Goal: Transaction & Acquisition: Obtain resource

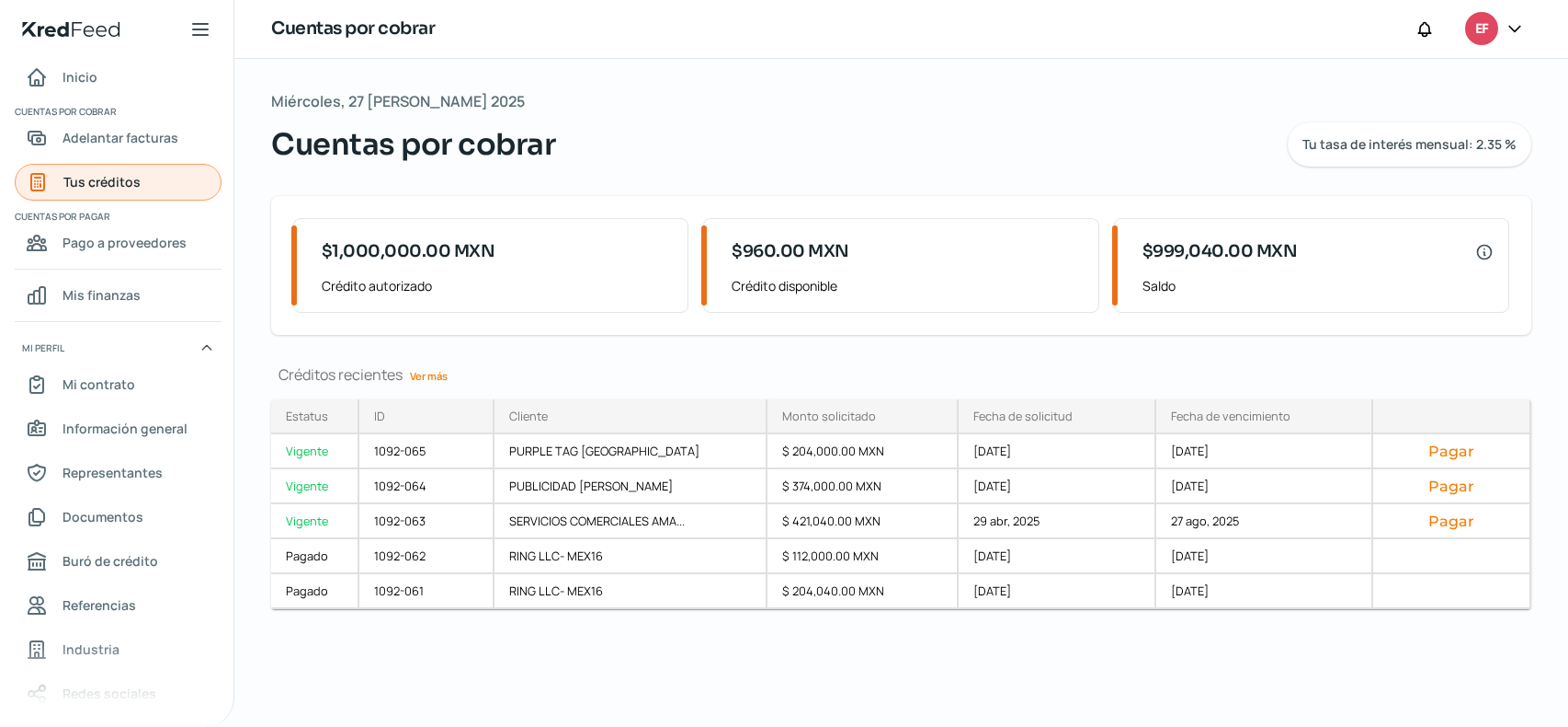
click at [43, 186] on icon "Tus créditos" at bounding box center [38, 182] width 13 height 16
click at [87, 80] on span "Inicio" at bounding box center [80, 77] width 35 height 23
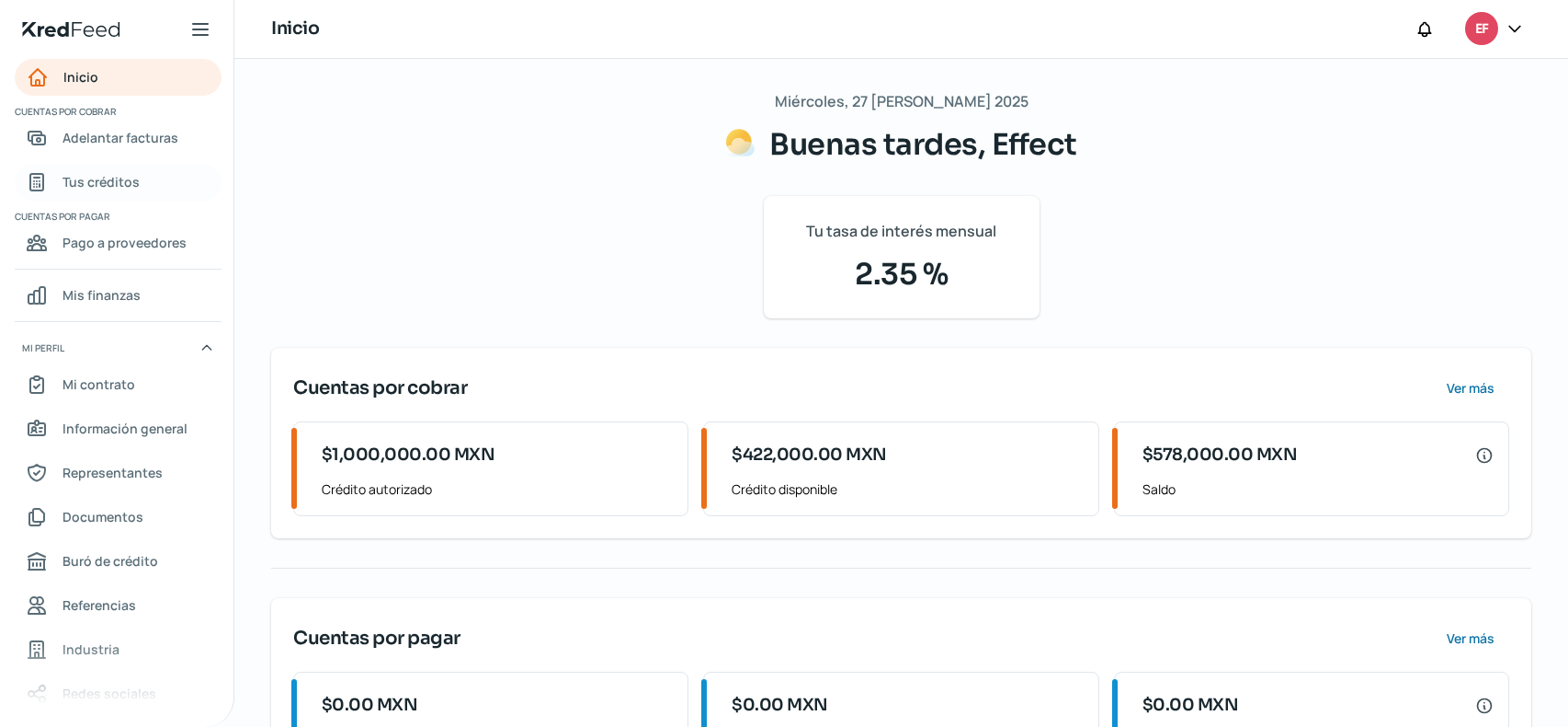
click at [89, 180] on span "Tus créditos" at bounding box center [101, 182] width 77 height 23
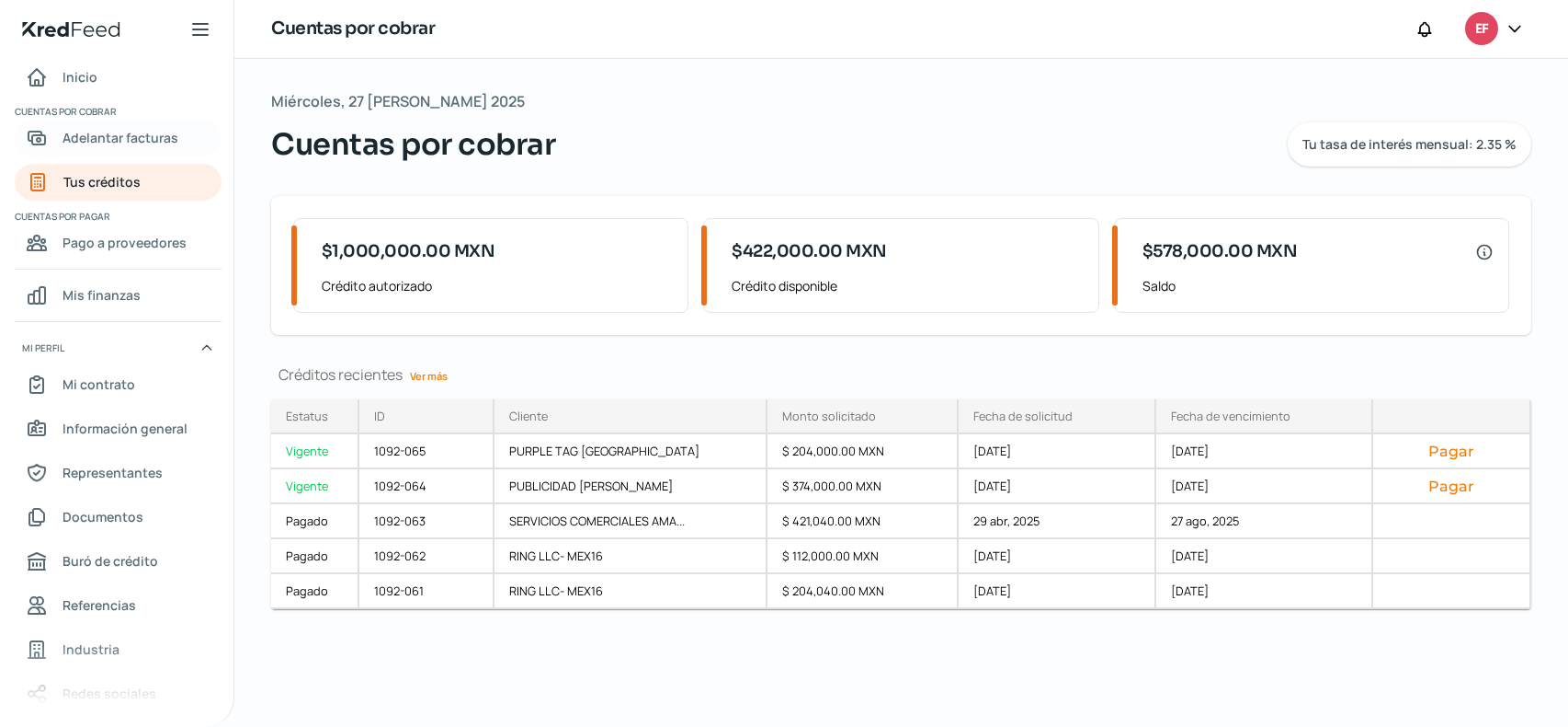
click at [117, 151] on link "Adelantar facturas" at bounding box center [118, 138] width 207 height 37
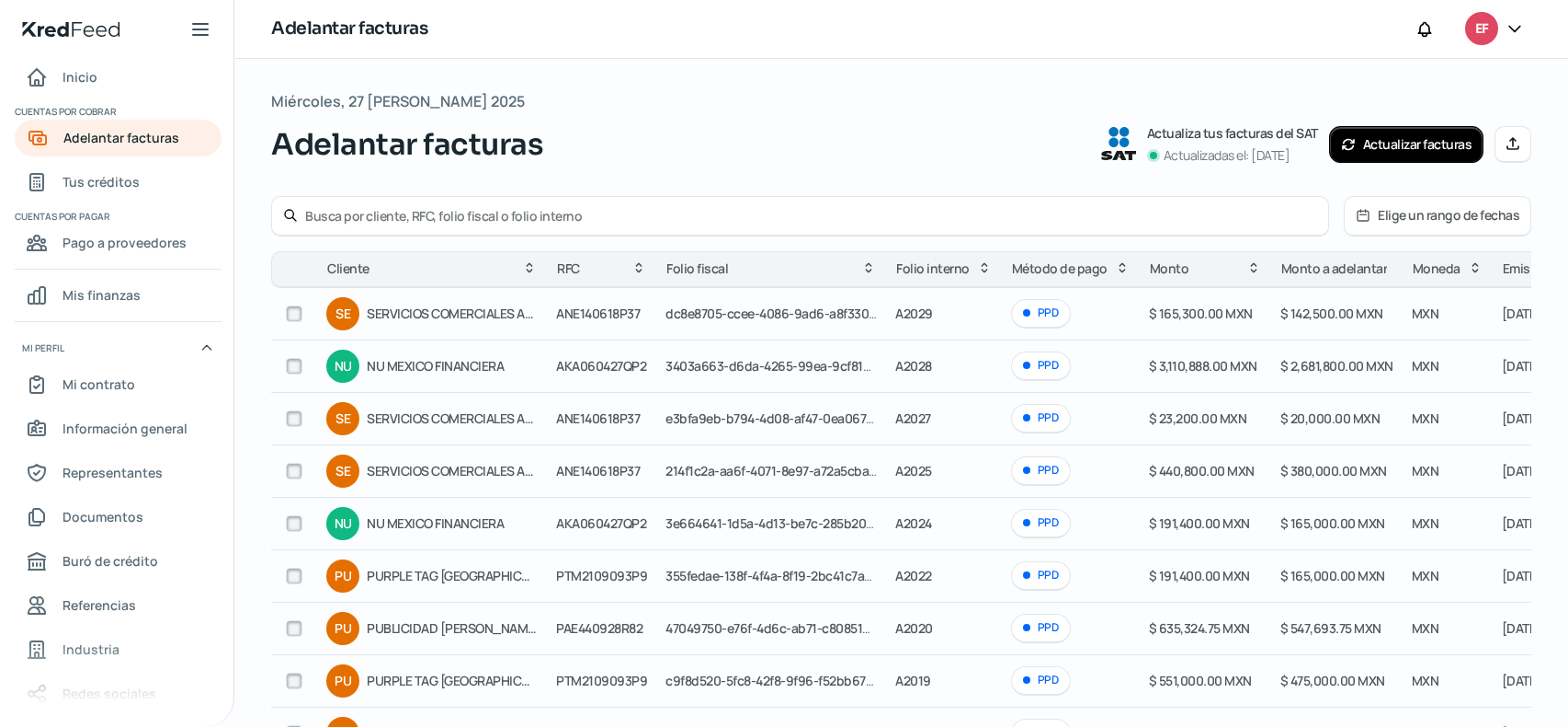
click at [291, 472] on input "checkbox" at bounding box center [293, 470] width 16 height 16
checkbox input "true"
checkbox input "false"
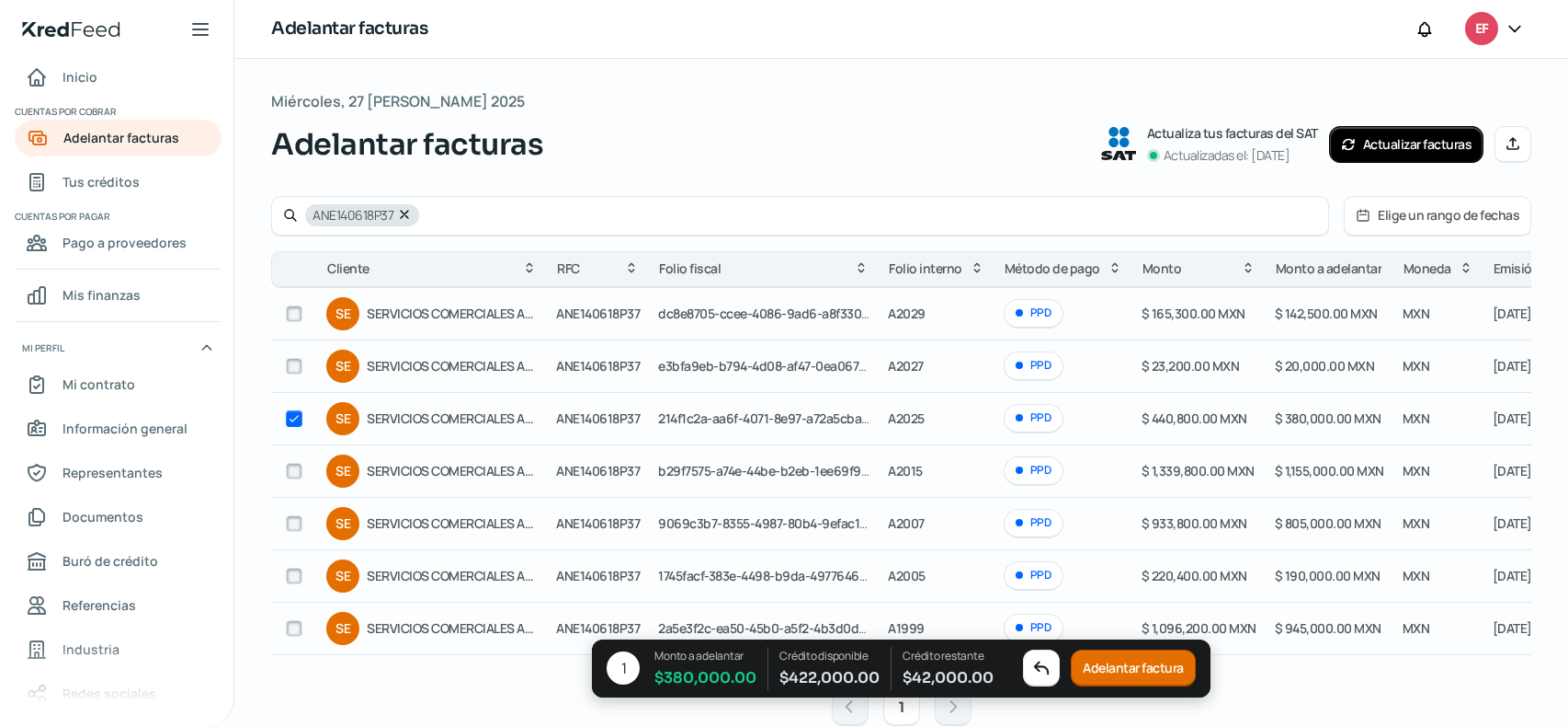
click at [293, 365] on input "checkbox" at bounding box center [293, 365] width 16 height 16
checkbox input "true"
click at [1128, 676] on button "Adelantar facturas" at bounding box center [1134, 668] width 131 height 37
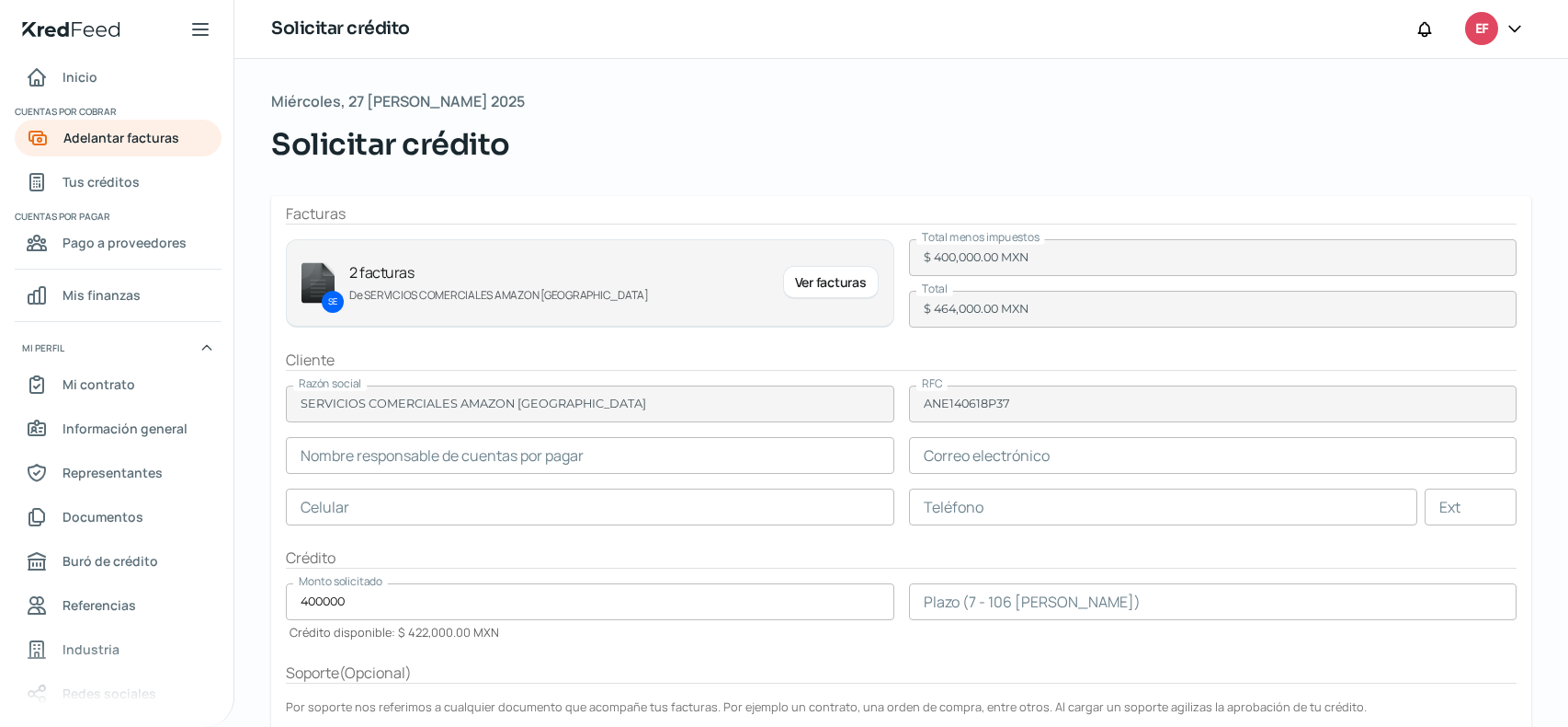
type input "[PERSON_NAME]"
type input "[EMAIL_ADDRESS][DOMAIN_NAME]"
type input "55 - 8005 - 6905"
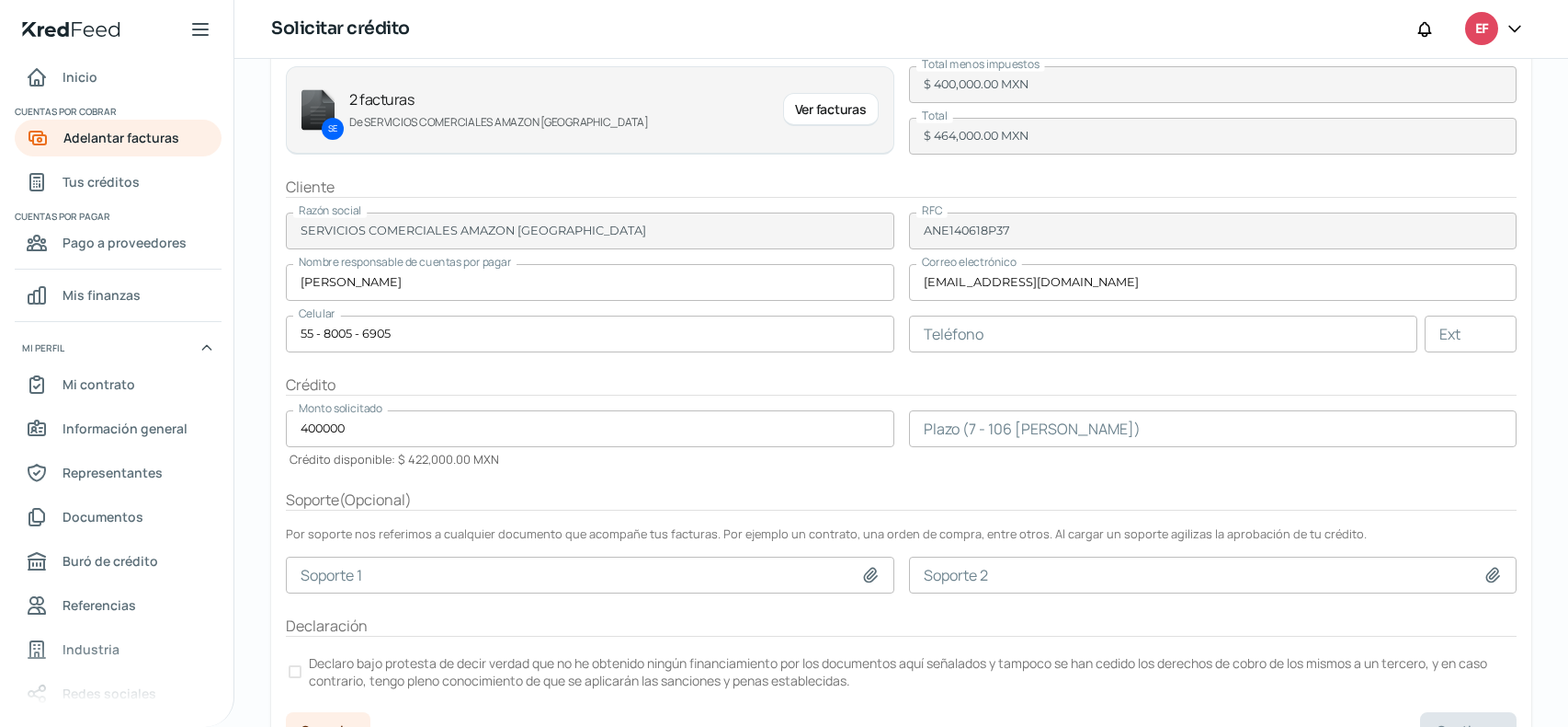
scroll to position [184, 0]
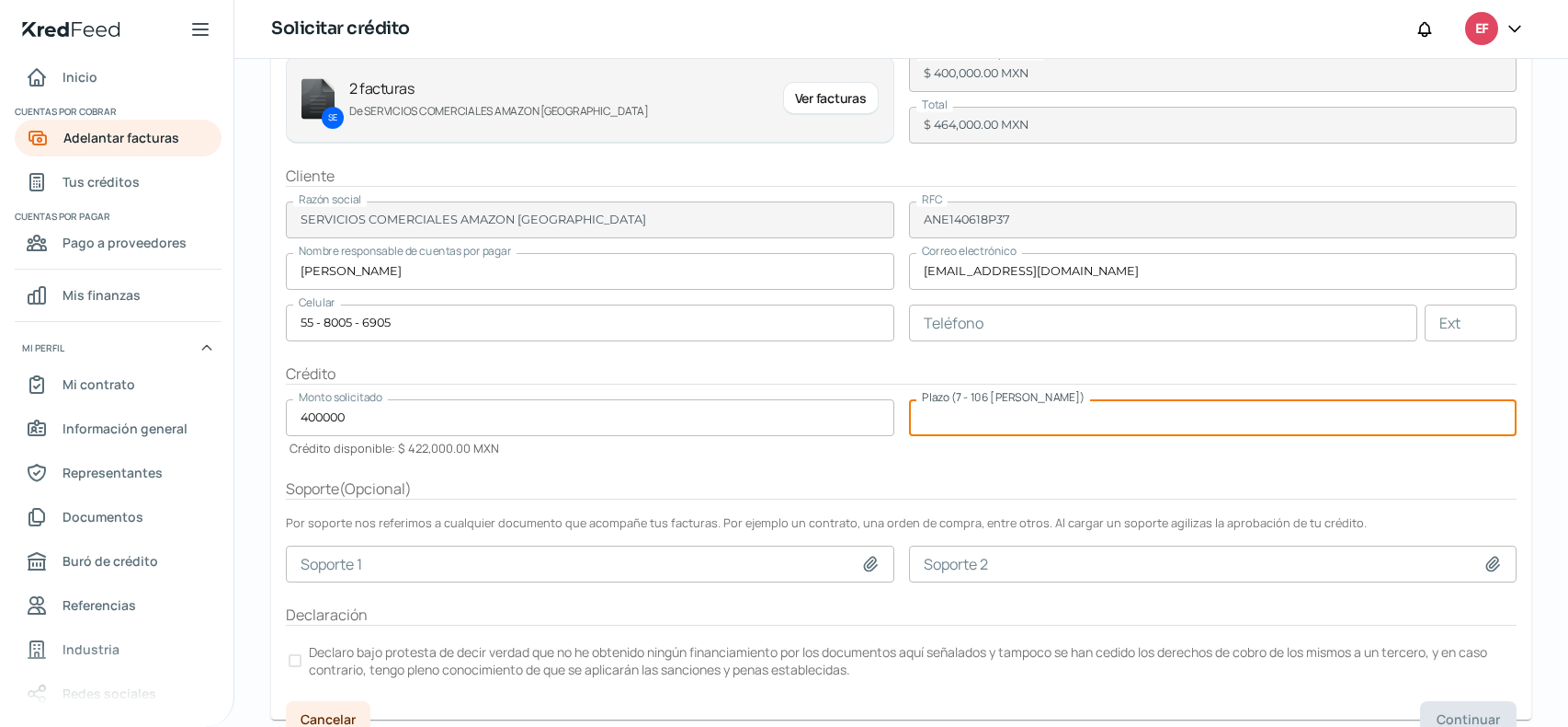
click at [985, 413] on input "number" at bounding box center [1213, 417] width 609 height 37
type input "106"
click at [818, 471] on form "Facturas SE 2 facturas De SERVICIOS COMERCIALES AMAZON [GEOGRAPHIC_DATA] Ver fa…" at bounding box center [900, 366] width 1260 height 707
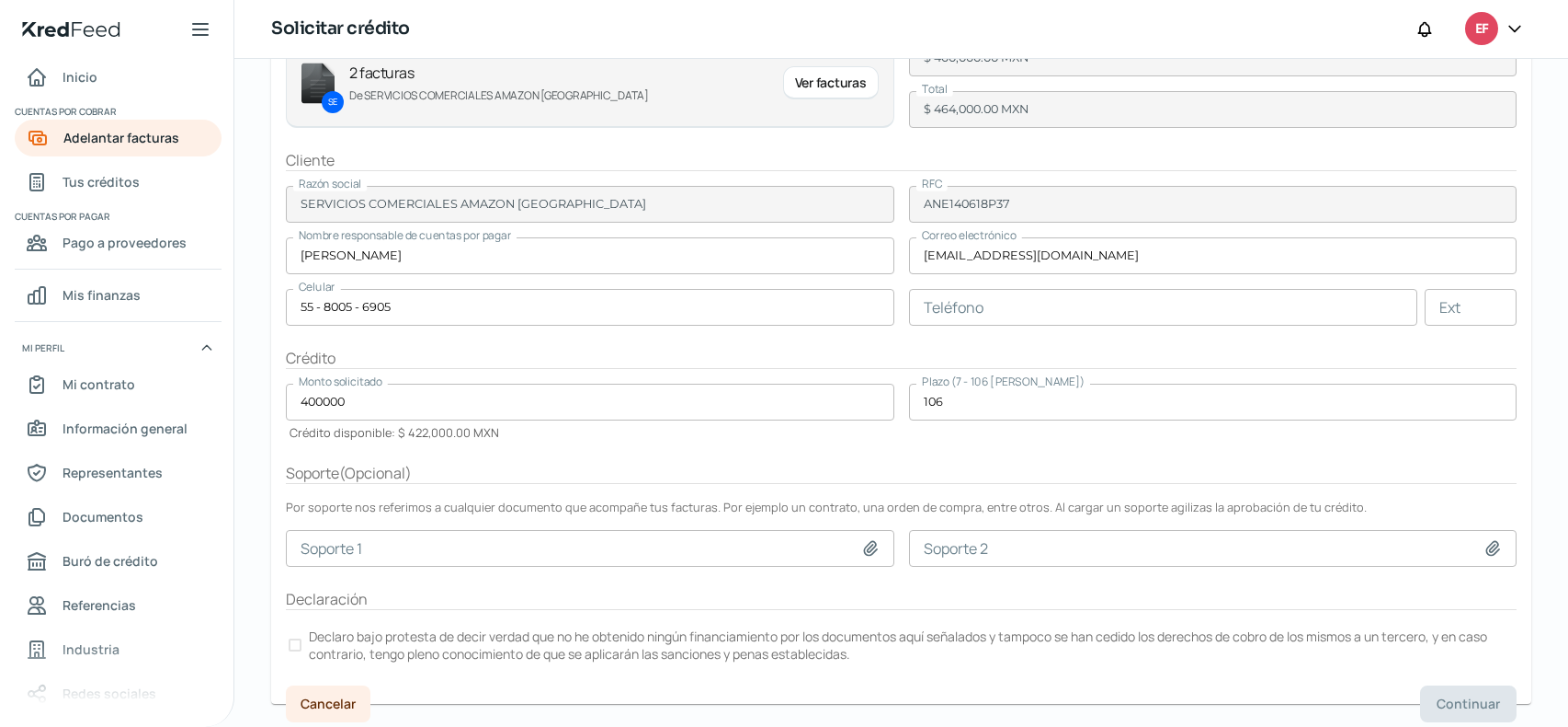
scroll to position [201, 0]
click at [296, 637] on div at bounding box center [295, 643] width 13 height 13
click at [1457, 701] on span "Continuar" at bounding box center [1468, 702] width 64 height 13
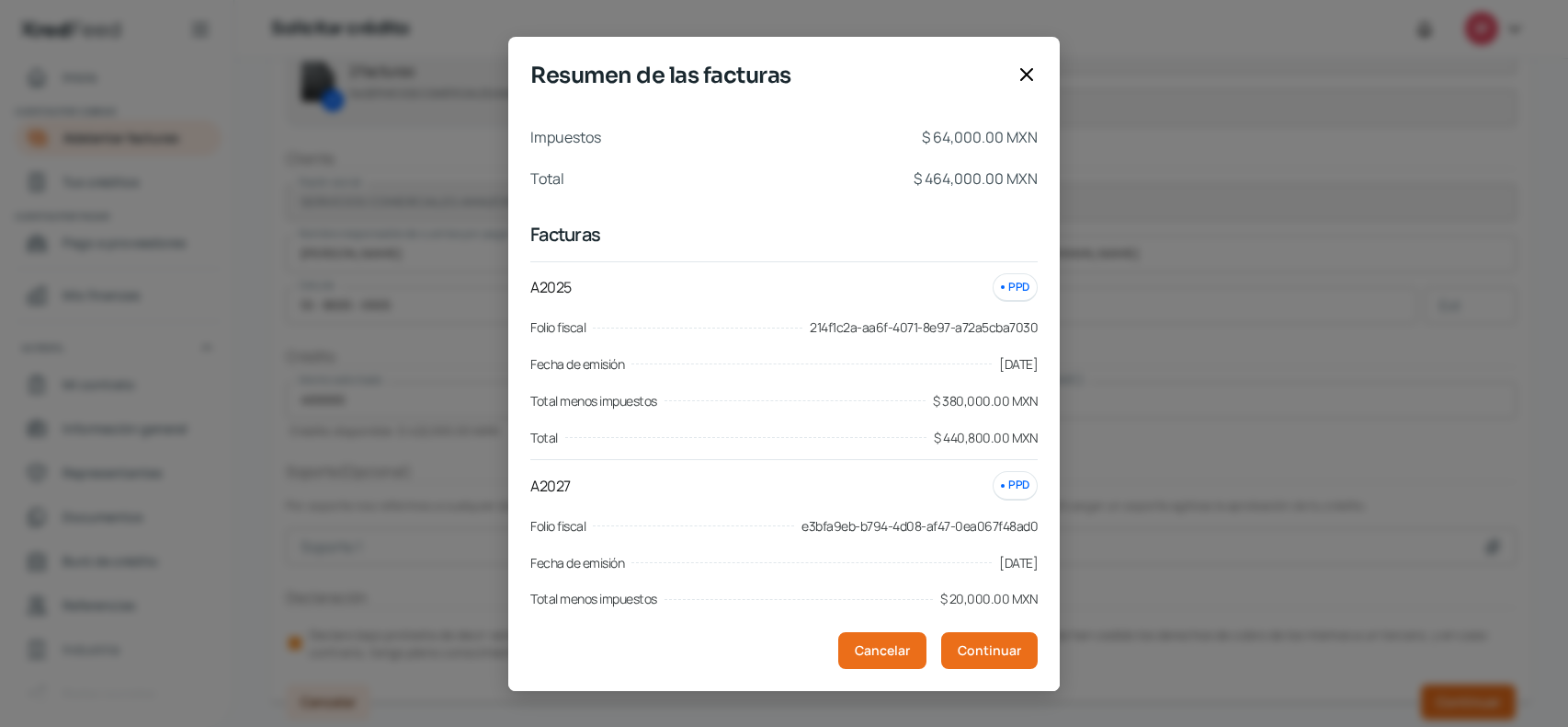
scroll to position [75, 0]
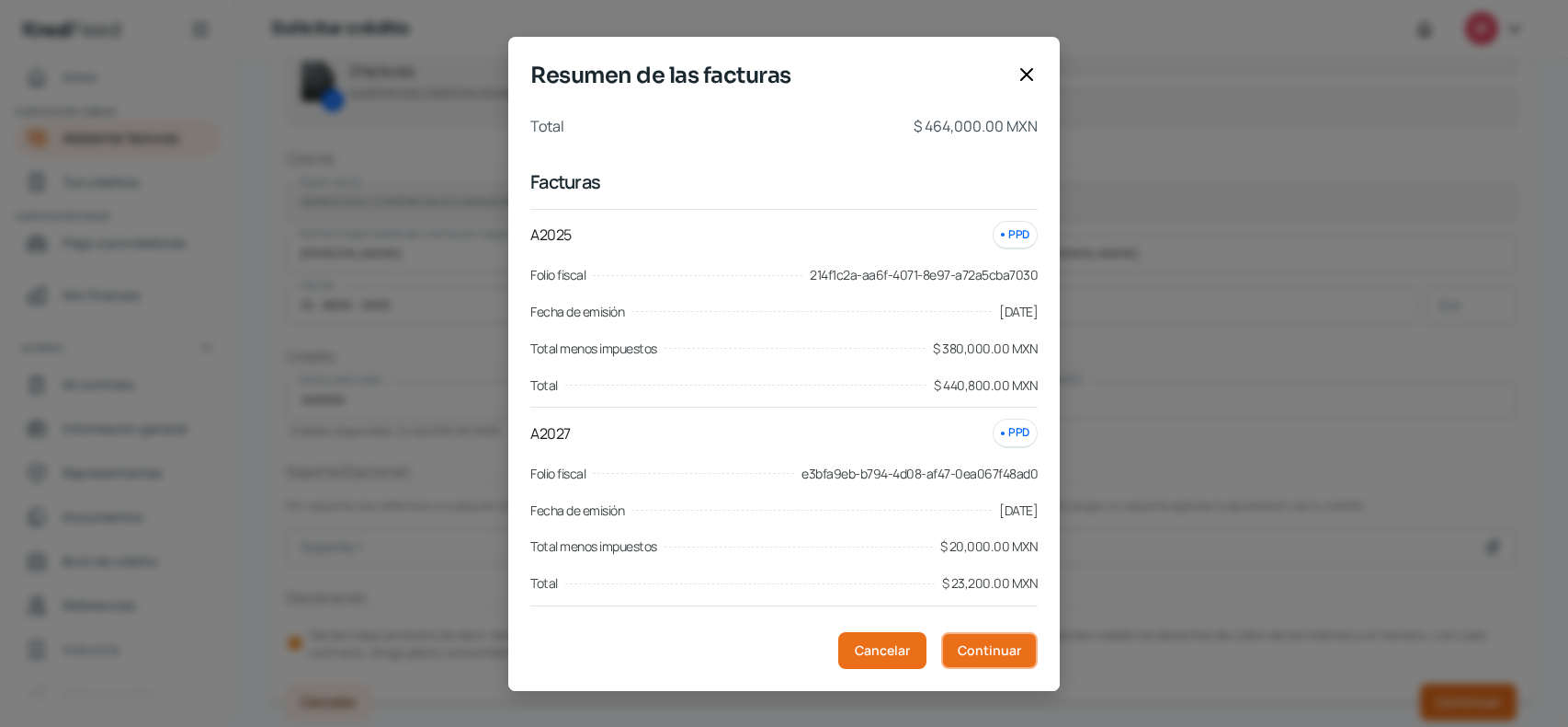
click at [1023, 652] on button "Continuar" at bounding box center [990, 650] width 97 height 37
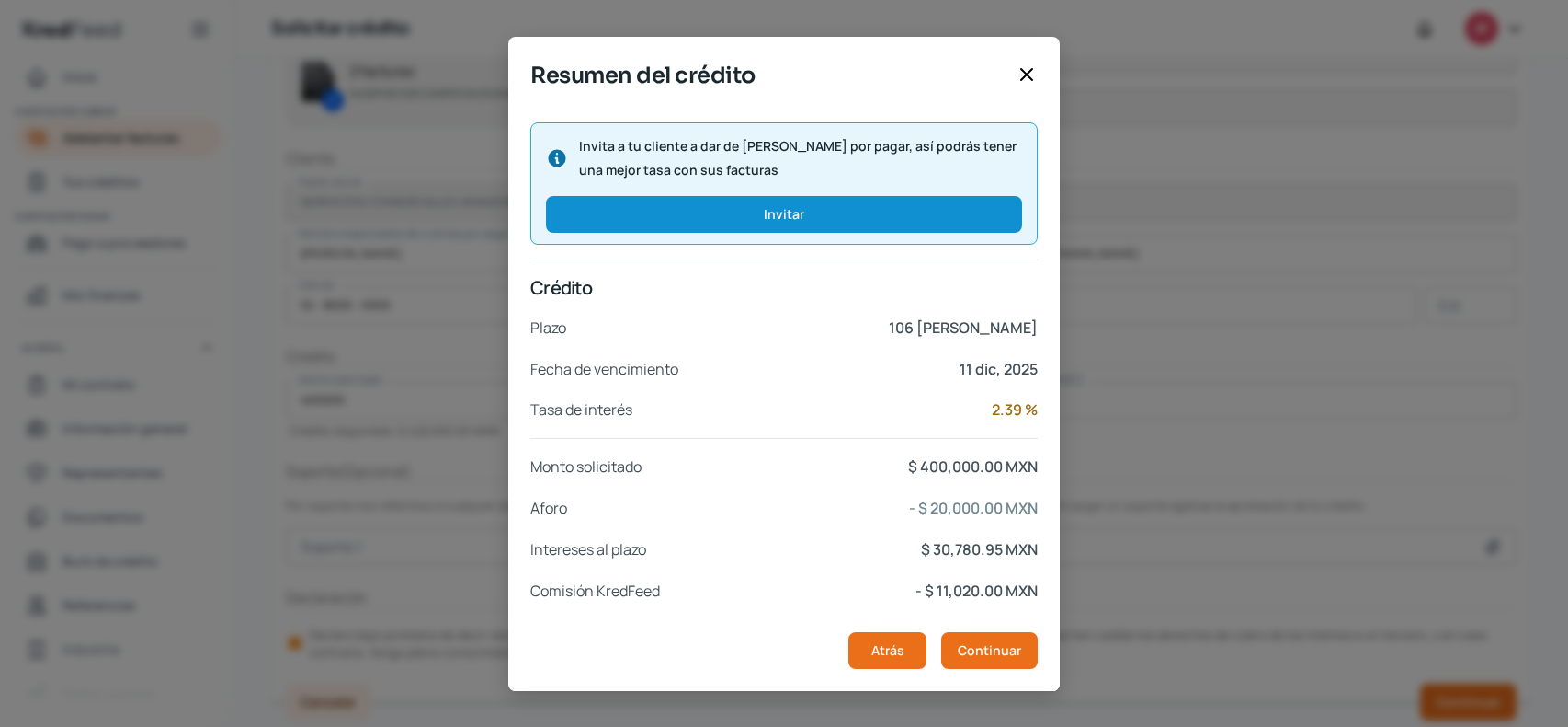
scroll to position [269, 0]
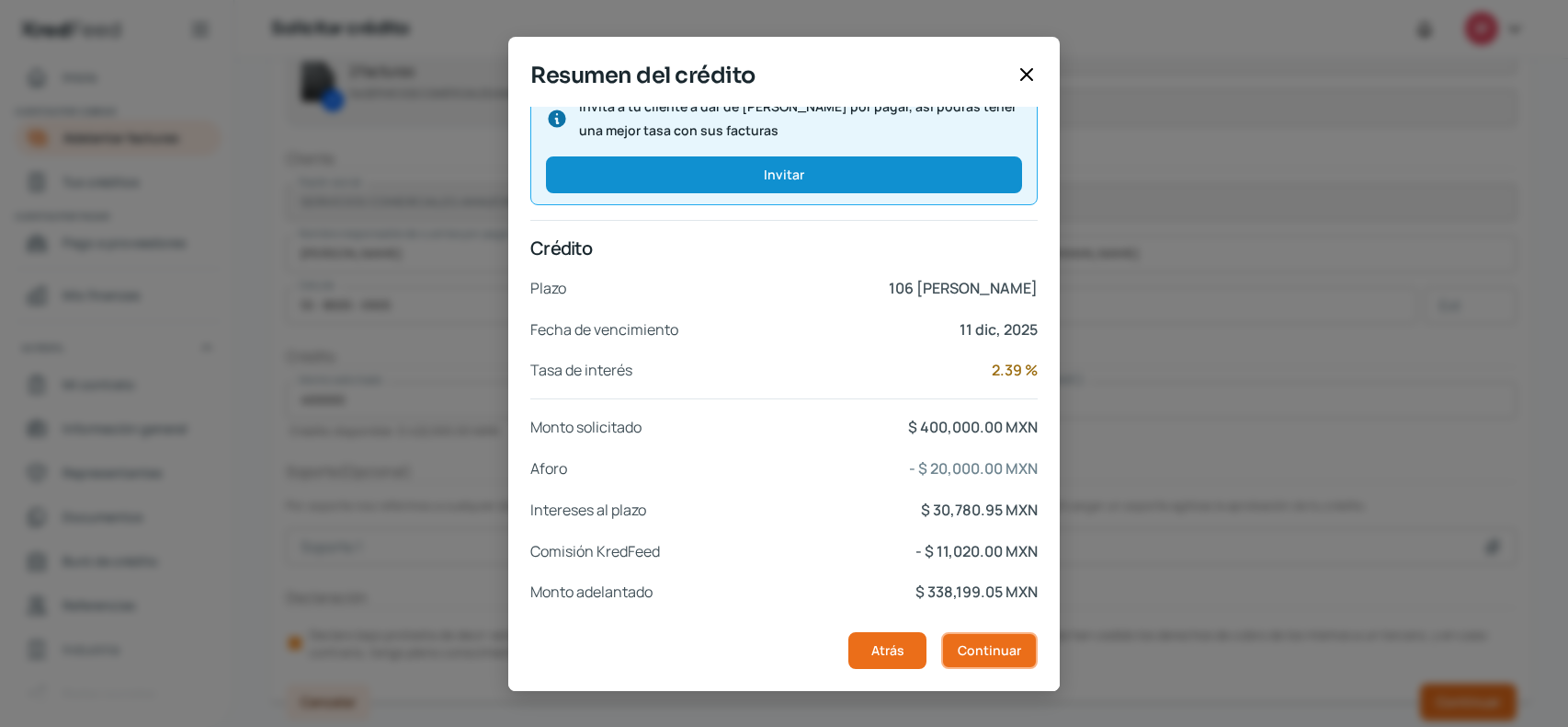
click at [963, 643] on span "Continuar" at bounding box center [989, 650] width 64 height 13
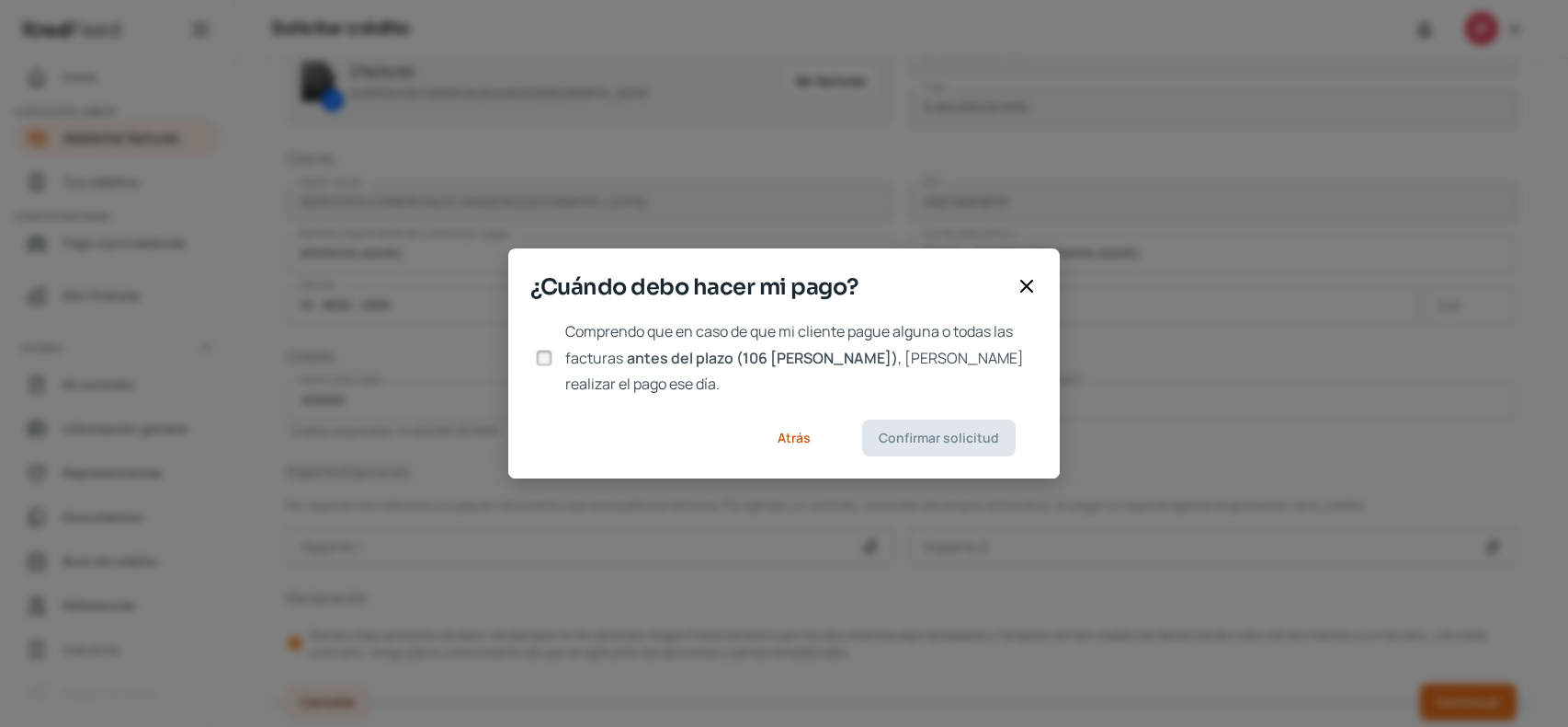
click at [542, 355] on input "Comprendo que en caso de que mi cliente pague alguna o todas las facturas antes…" at bounding box center [543, 357] width 16 height 16
checkbox input "true"
click at [947, 431] on span "Confirmar solicitud" at bounding box center [938, 438] width 121 height 13
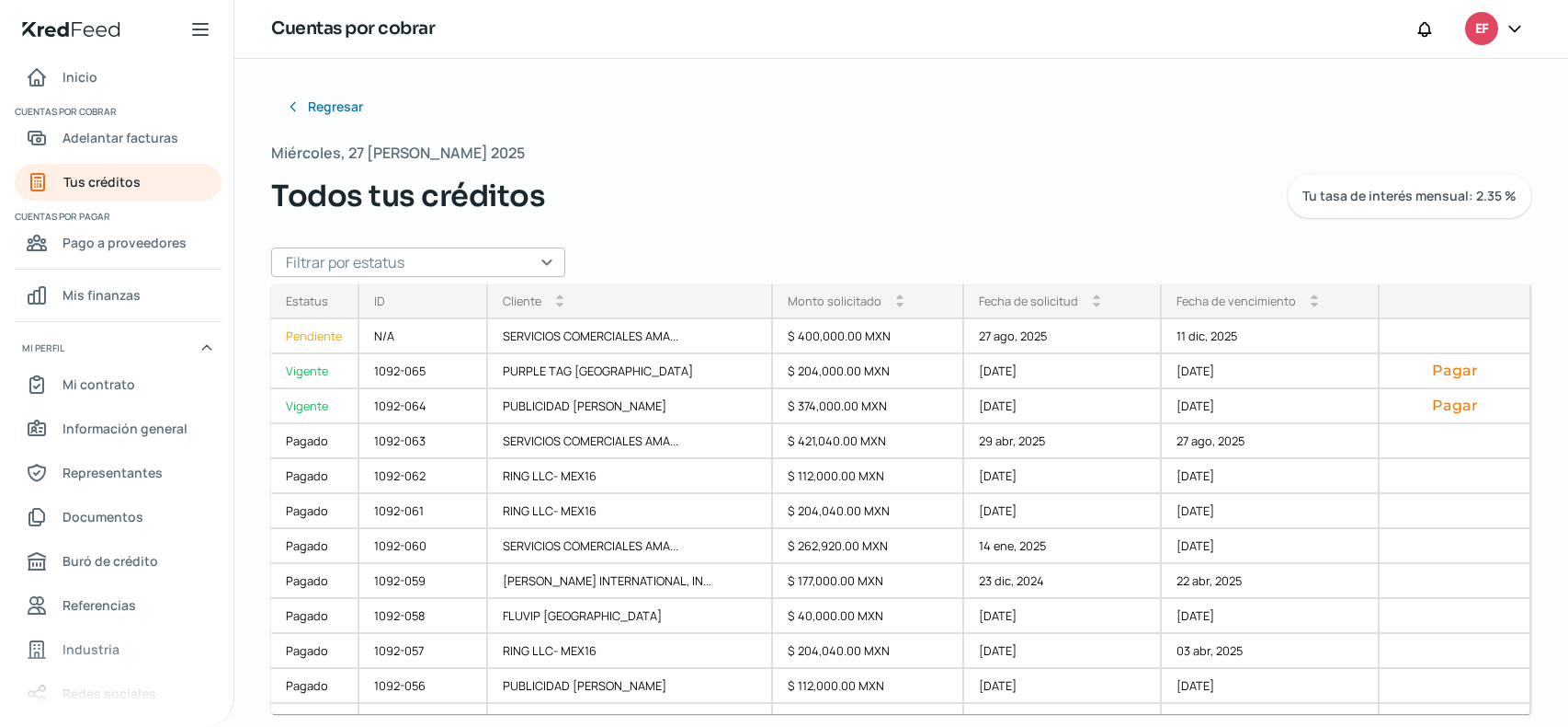
click at [1123, 163] on div "Miércoles, 27 [PERSON_NAME] 2025 Todos tus créditos Tu tasa de interés mensual:…" at bounding box center [900, 179] width 1260 height 78
click at [1016, 196] on div "Todos tus créditos Tu tasa de interés mensual: 2.35 %" at bounding box center [900, 196] width 1260 height 44
